Goal: Task Accomplishment & Management: Use online tool/utility

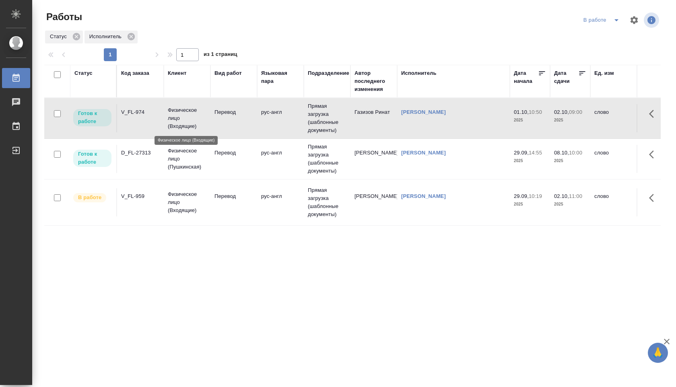
click at [187, 114] on p "Физическое лицо (Входящие)" at bounding box center [187, 118] width 39 height 24
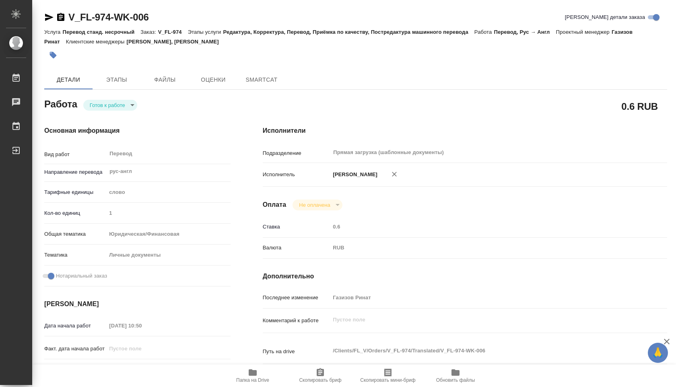
type textarea "x"
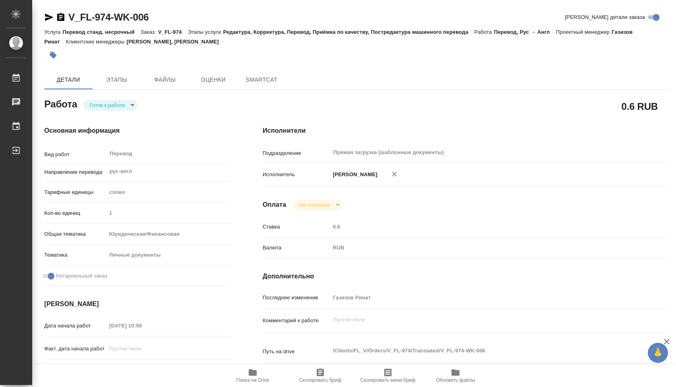
type textarea "x"
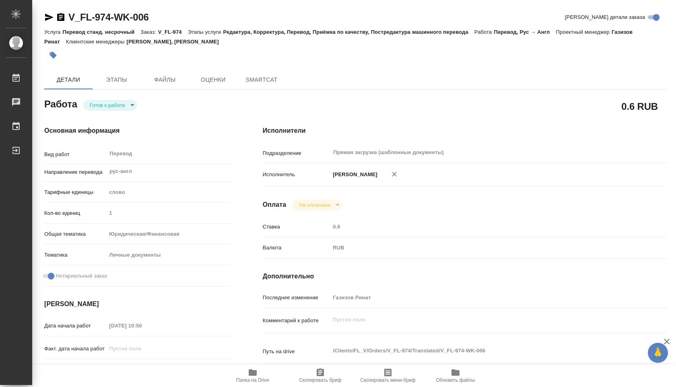
type textarea "x"
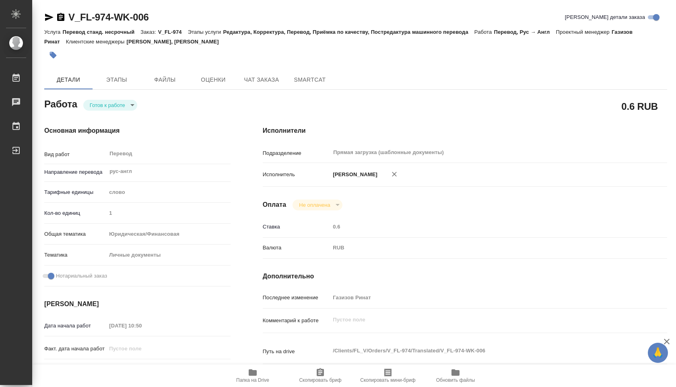
type textarea "x"
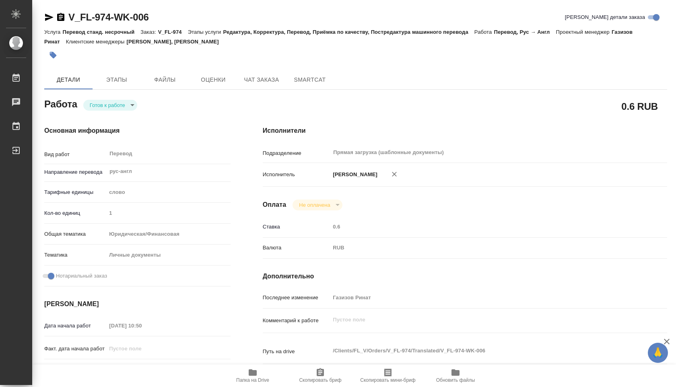
type textarea "x"
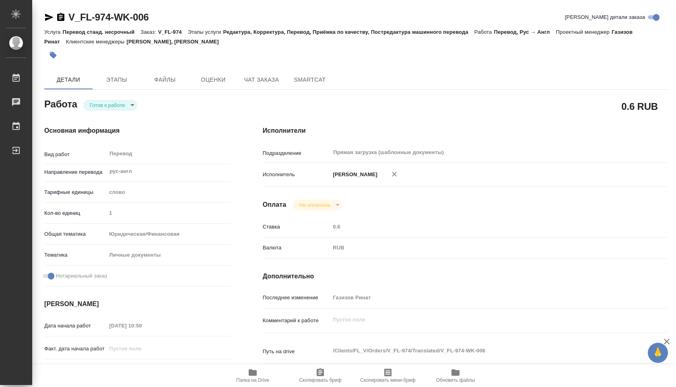
type textarea "x"
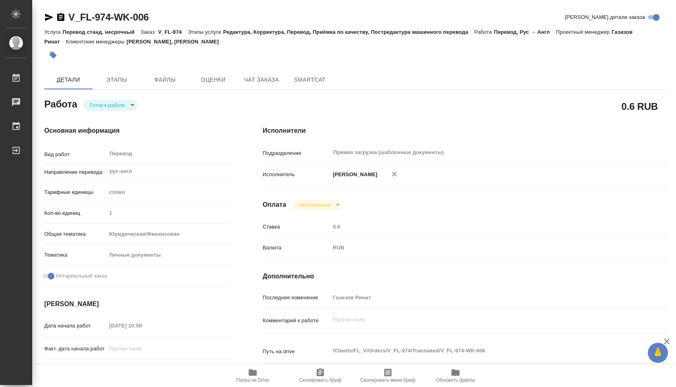
type textarea "x"
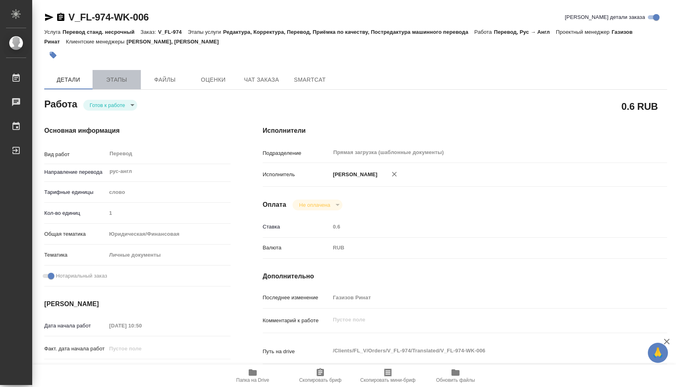
click at [126, 77] on span "Этапы" at bounding box center [116, 80] width 39 height 10
type textarea "x"
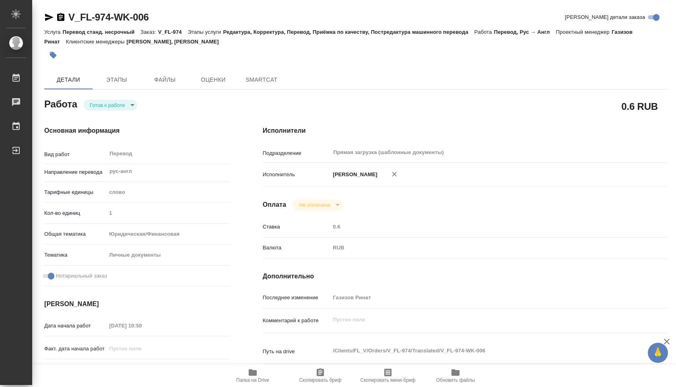
type textarea "x"
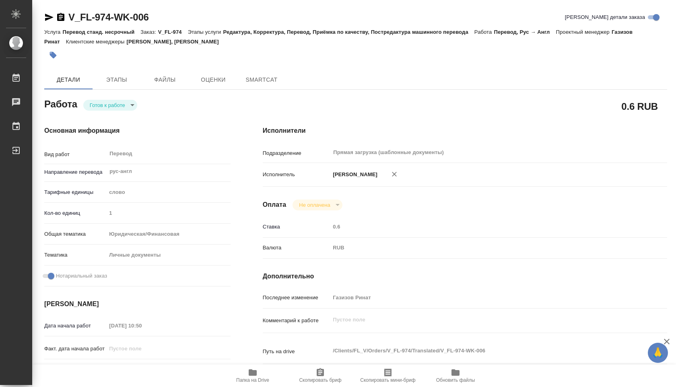
type textarea "x"
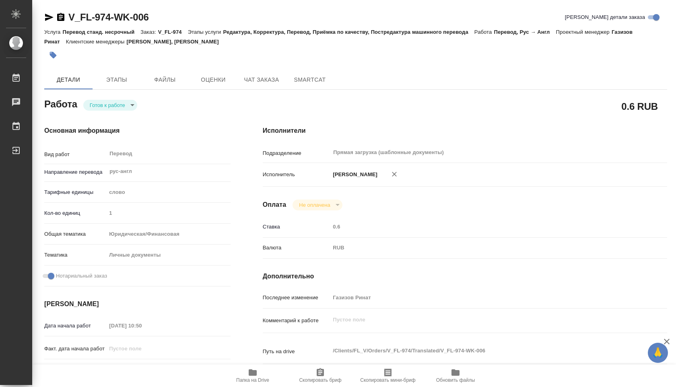
type textarea "x"
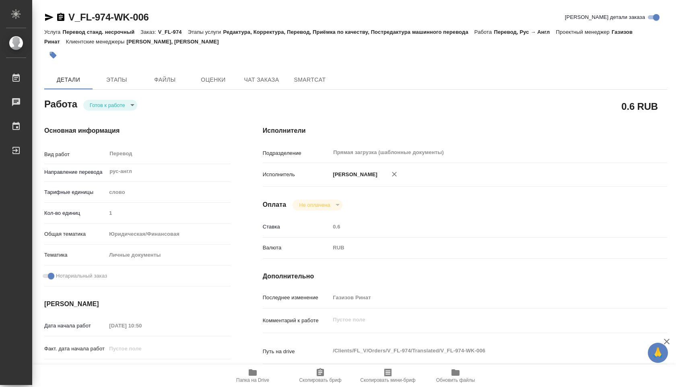
type textarea "x"
click at [130, 101] on body "🙏 .cls-1 fill:#fff; AWATERA Shuvalova Anna Работы Чаты График Выйти V_FL-974-WK…" at bounding box center [338, 193] width 676 height 387
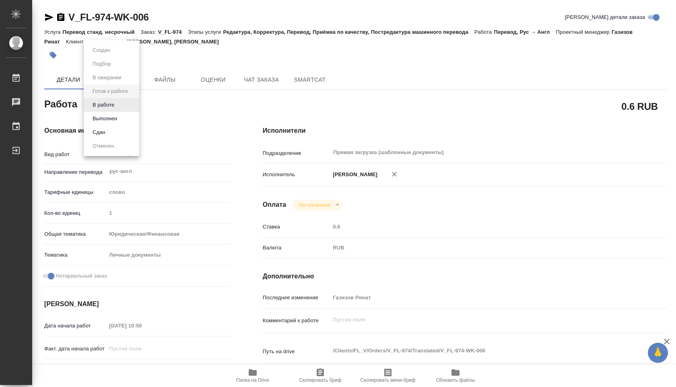
type textarea "x"
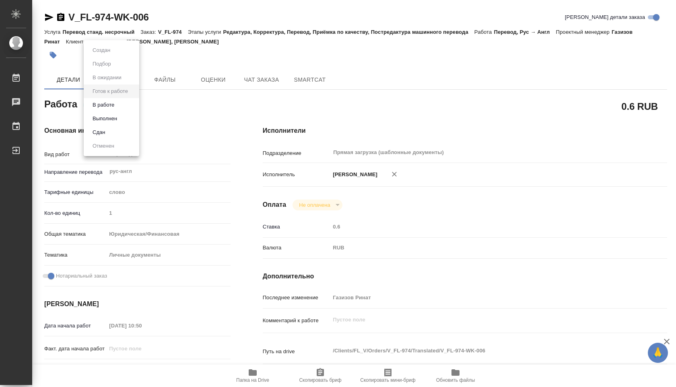
type textarea "x"
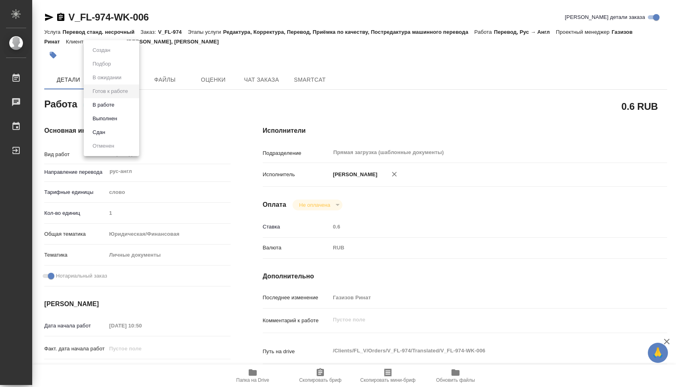
click at [120, 104] on li "В работе" at bounding box center [112, 105] width 56 height 14
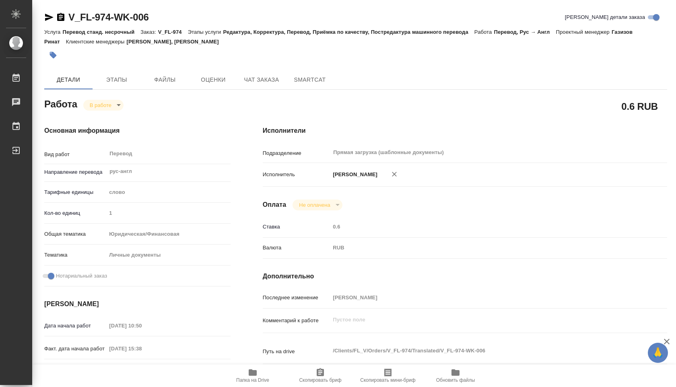
type textarea "x"
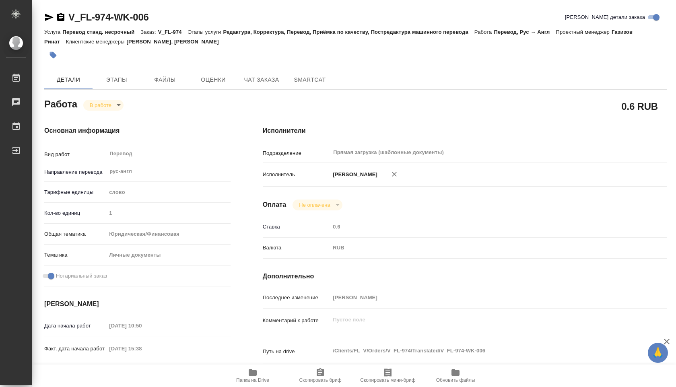
type textarea "x"
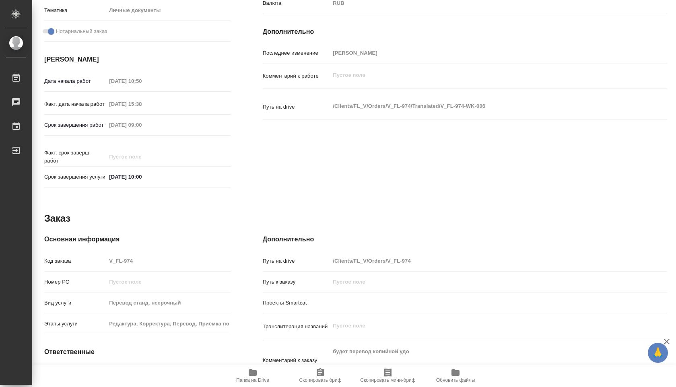
scroll to position [253, 0]
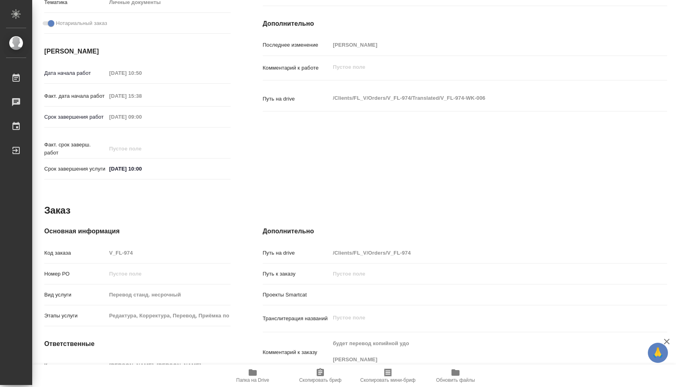
type textarea "x"
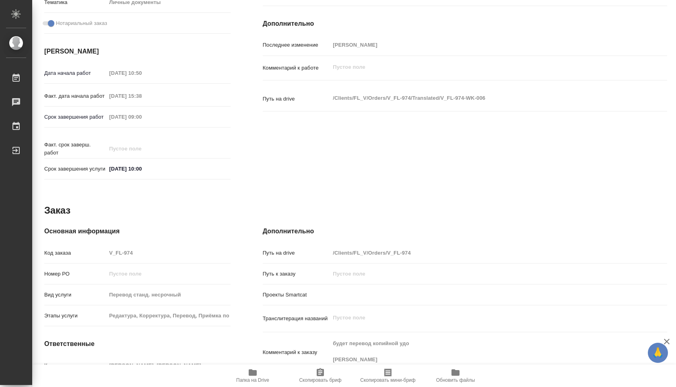
click at [250, 367] on button "Папка на Drive" at bounding box center [253, 376] width 68 height 23
